Goal: Communication & Community: Share content

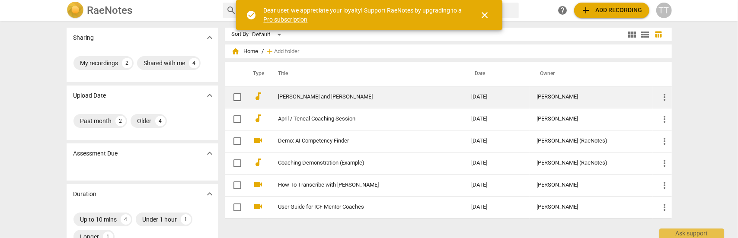
click at [305, 99] on link "[PERSON_NAME] and [PERSON_NAME]" at bounding box center [359, 97] width 162 height 6
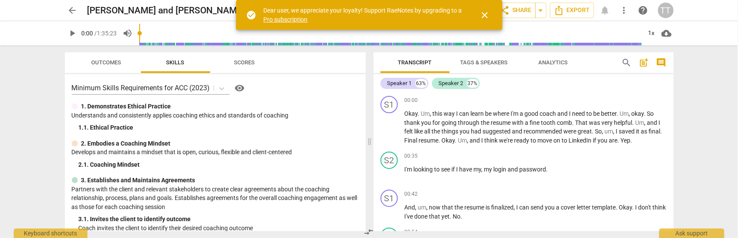
click at [484, 12] on span "close" at bounding box center [485, 15] width 10 height 10
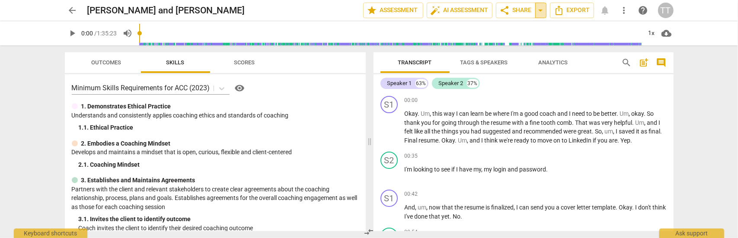
click at [542, 10] on span "arrow_drop_down" at bounding box center [540, 10] width 10 height 10
click at [523, 10] on span "share Share" at bounding box center [516, 10] width 32 height 10
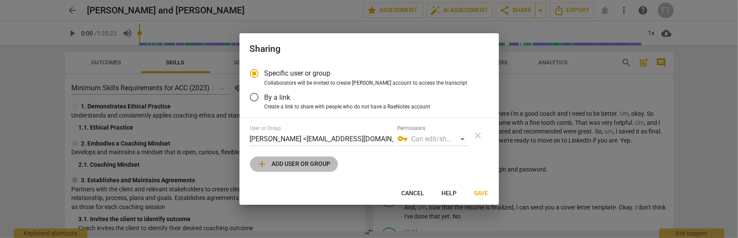
click at [308, 164] on span "add Add user or group" at bounding box center [293, 164] width 73 height 10
radio input "false"
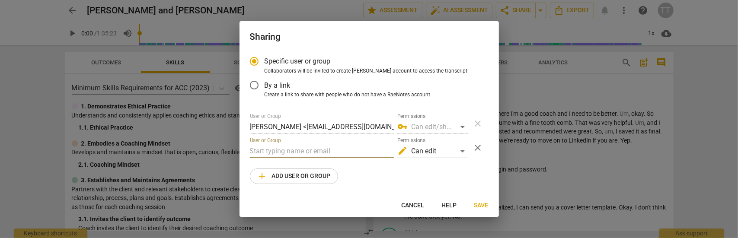
click at [287, 151] on input "text" at bounding box center [322, 151] width 144 height 14
drag, startPoint x: 293, startPoint y: 152, endPoint x: 247, endPoint y: 149, distance: 45.9
click at [247, 149] on div "Specific user or group Collaborators will be invited to create RaeNotes account…" at bounding box center [368, 122] width 259 height 143
type input "a"
paste input "[PERSON_NAME][EMAIL_ADDRESS][DOMAIN_NAME]"
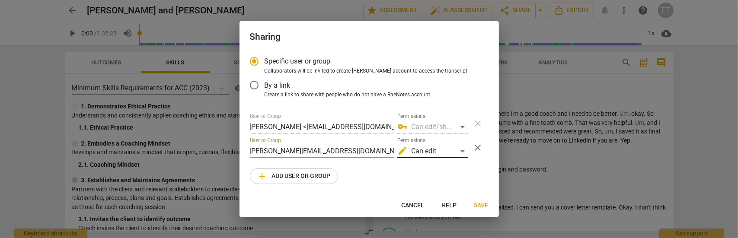
type input "[PERSON_NAME][EMAIL_ADDRESS][DOMAIN_NAME]"
click at [460, 150] on div "edit Can edit" at bounding box center [432, 151] width 70 height 14
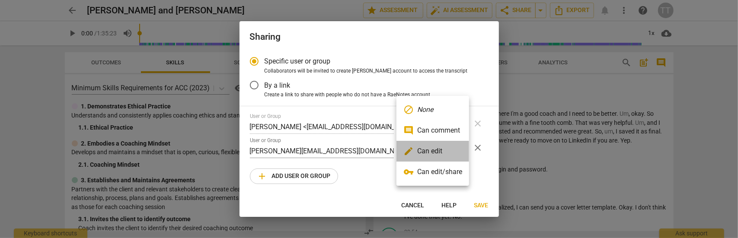
click at [444, 152] on li "edit Can edit" at bounding box center [432, 151] width 73 height 21
radio input "false"
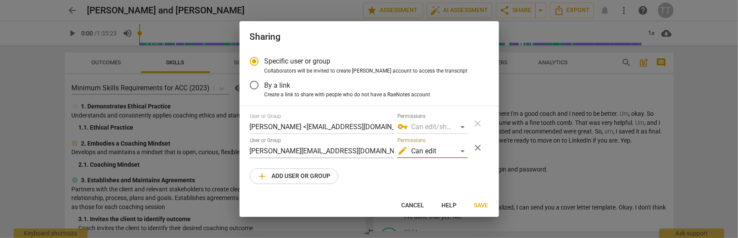
click at [478, 206] on span "Save" at bounding box center [481, 205] width 14 height 9
